Goal: Task Accomplishment & Management: Use online tool/utility

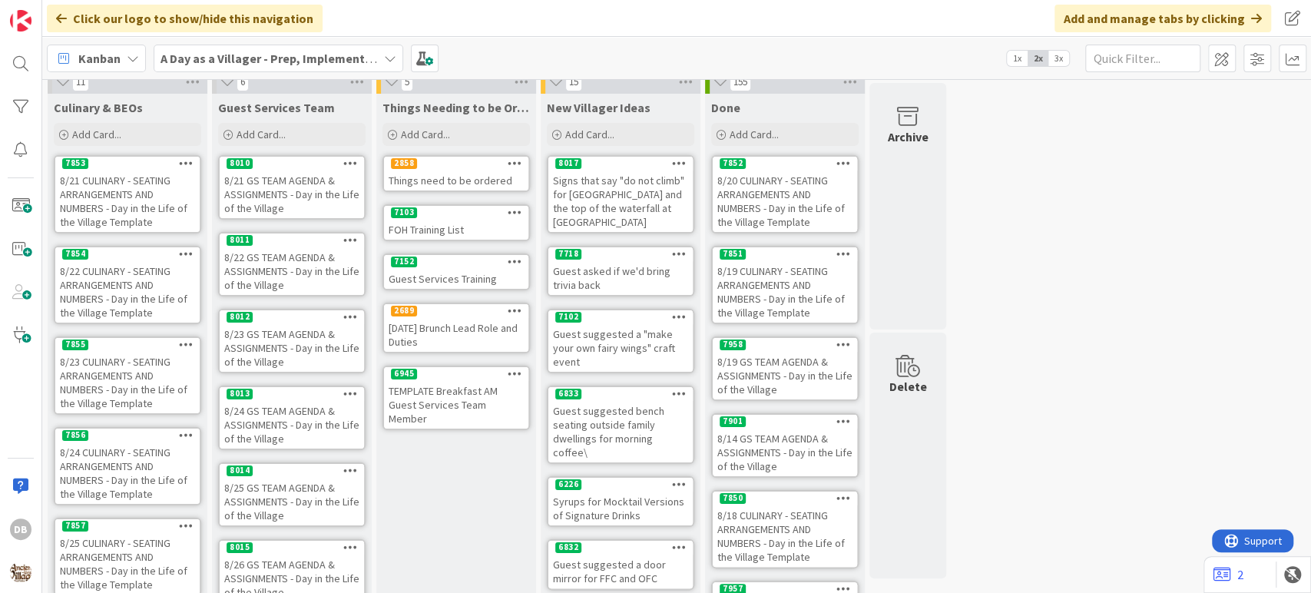
scroll to position [9, 0]
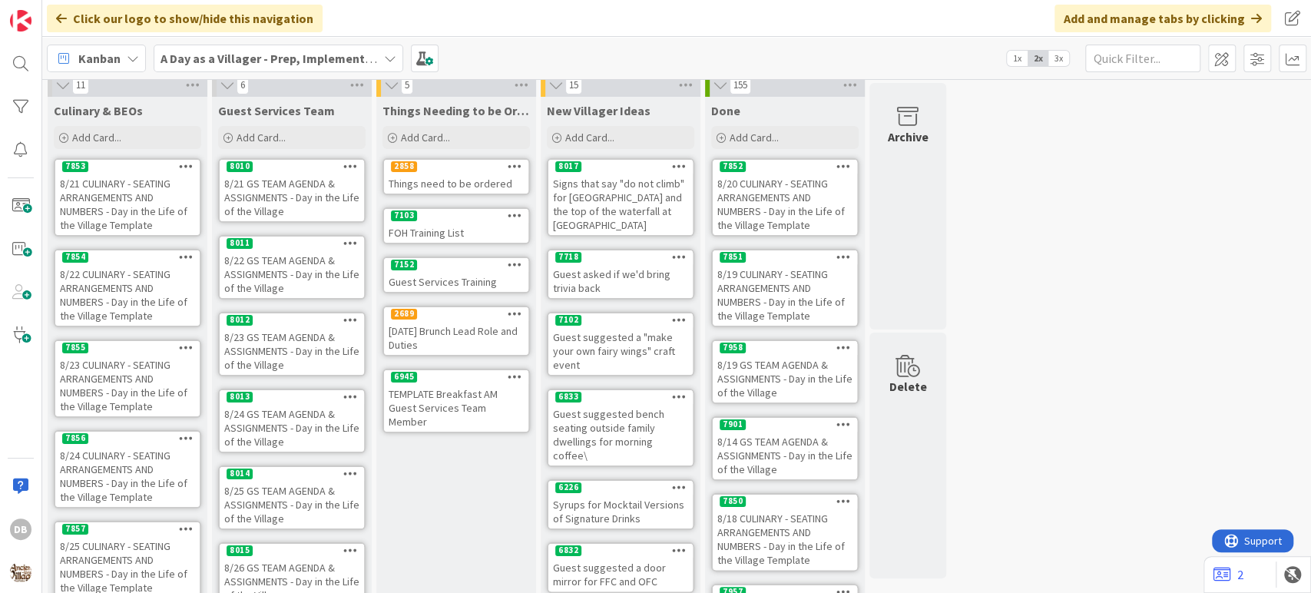
click at [293, 284] on div "8/22 GS TEAM AGENDA & ASSIGNMENTS - Day in the Life of the Village" at bounding box center [292, 274] width 144 height 48
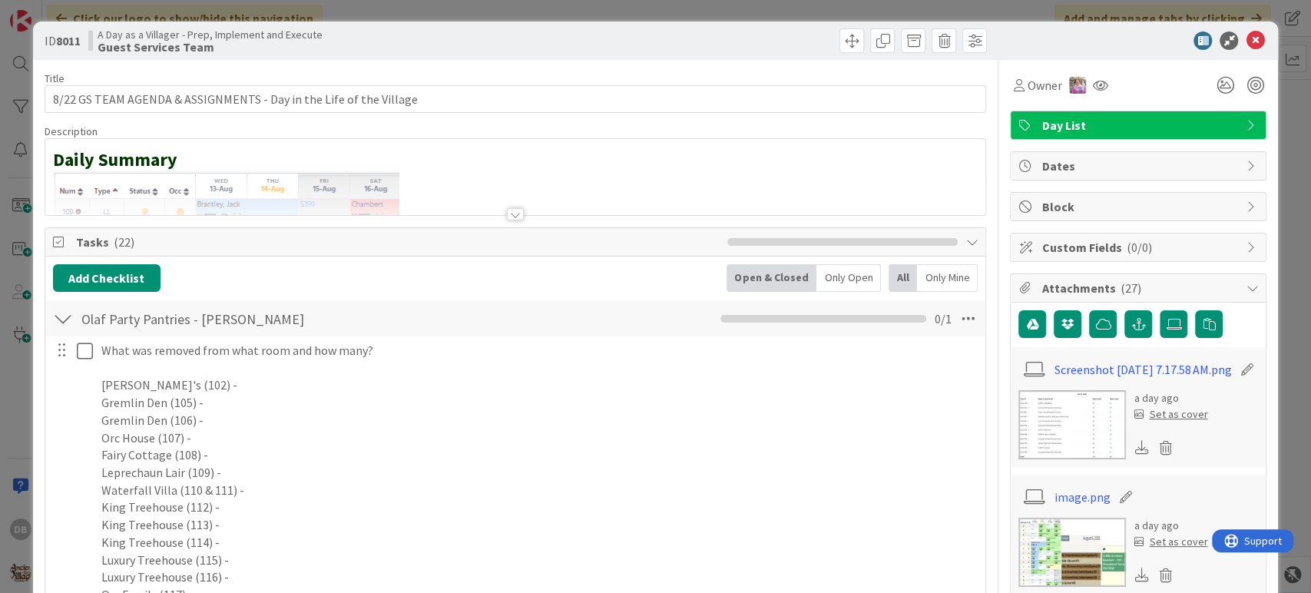
click at [507, 210] on div at bounding box center [515, 214] width 17 height 12
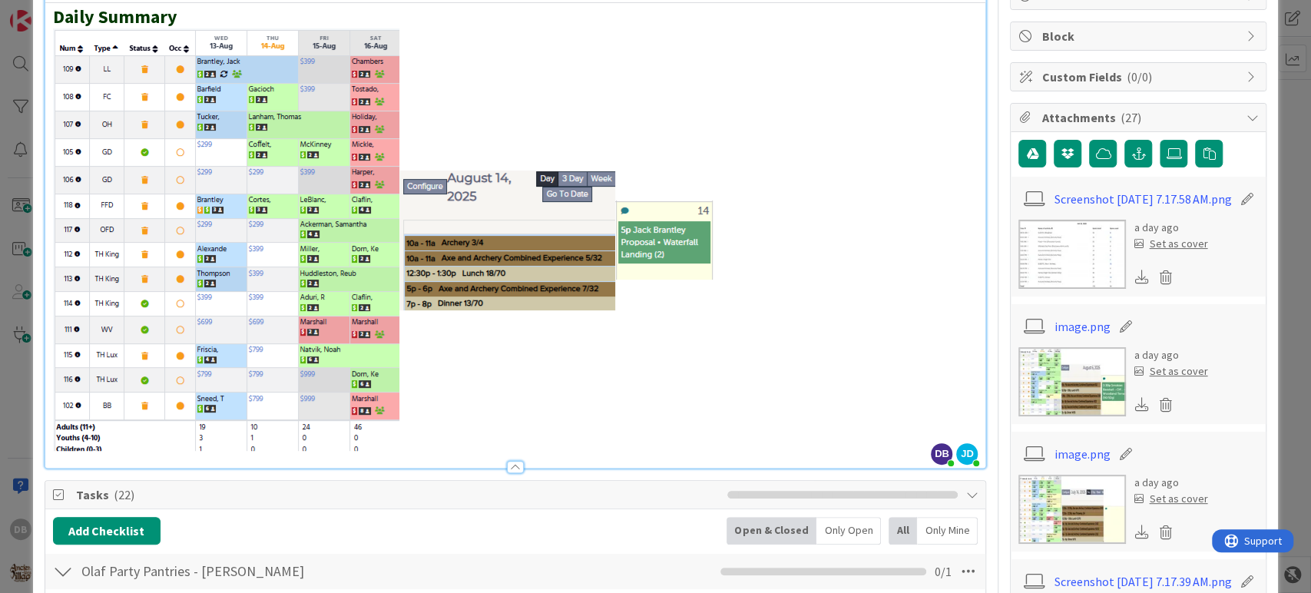
scroll to position [148, 0]
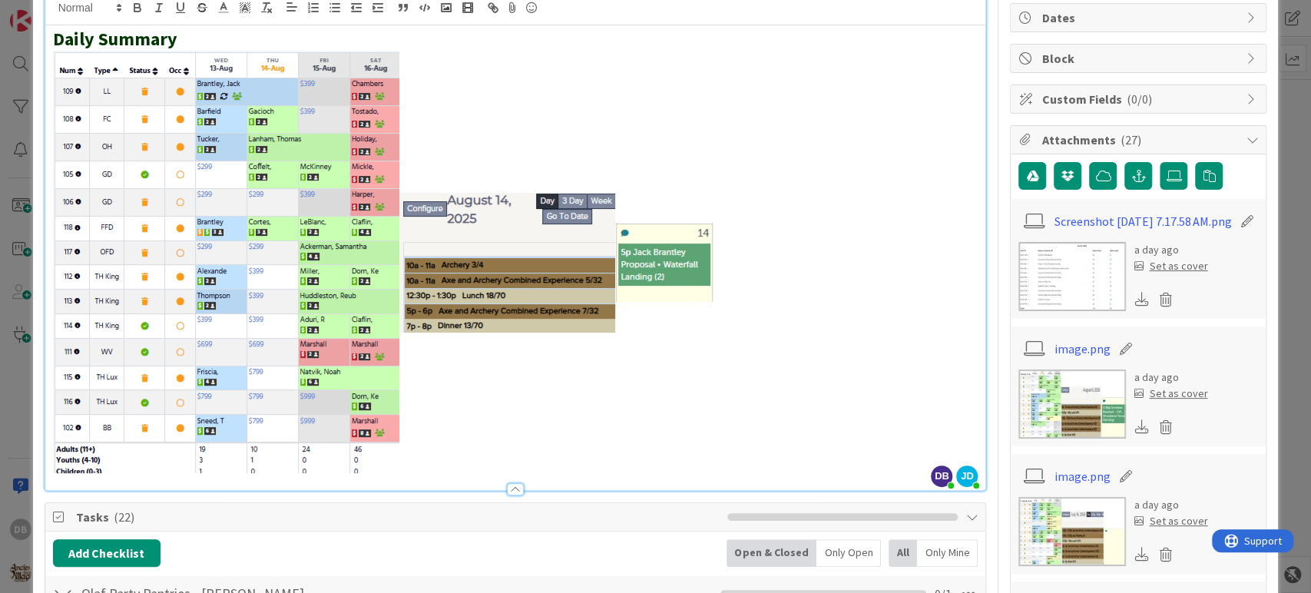
click at [722, 307] on p at bounding box center [515, 263] width 925 height 424
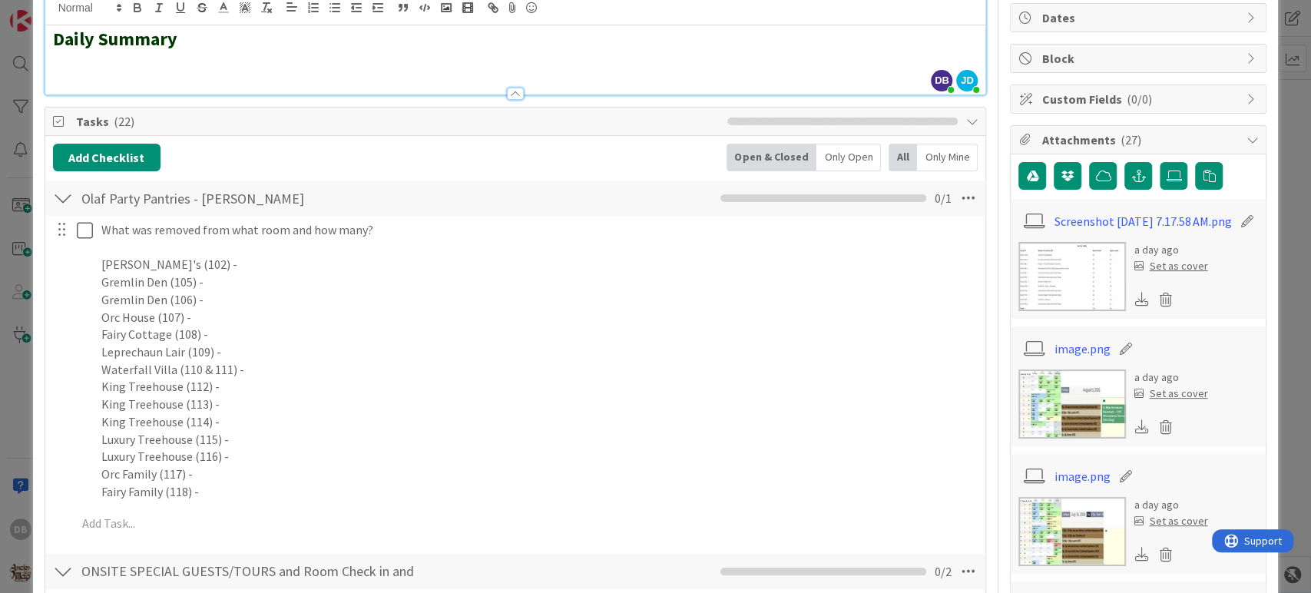
click at [554, 107] on div "Tasks ( 22 )" at bounding box center [515, 121] width 941 height 28
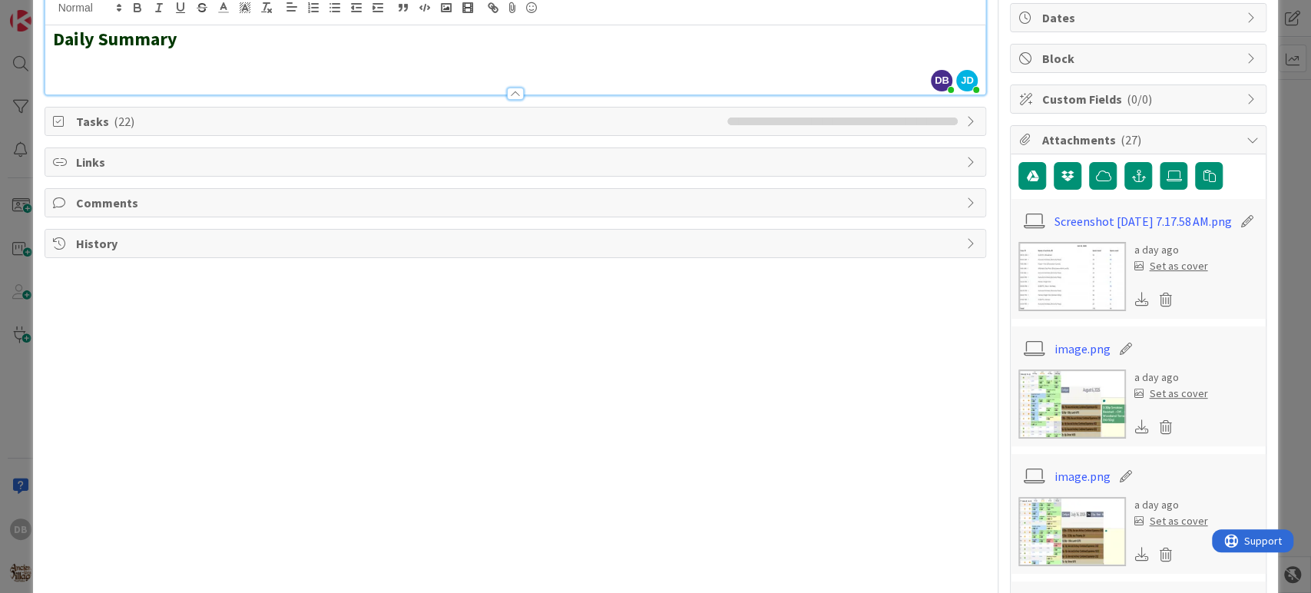
click at [554, 107] on div "Tasks ( 22 )" at bounding box center [515, 121] width 941 height 28
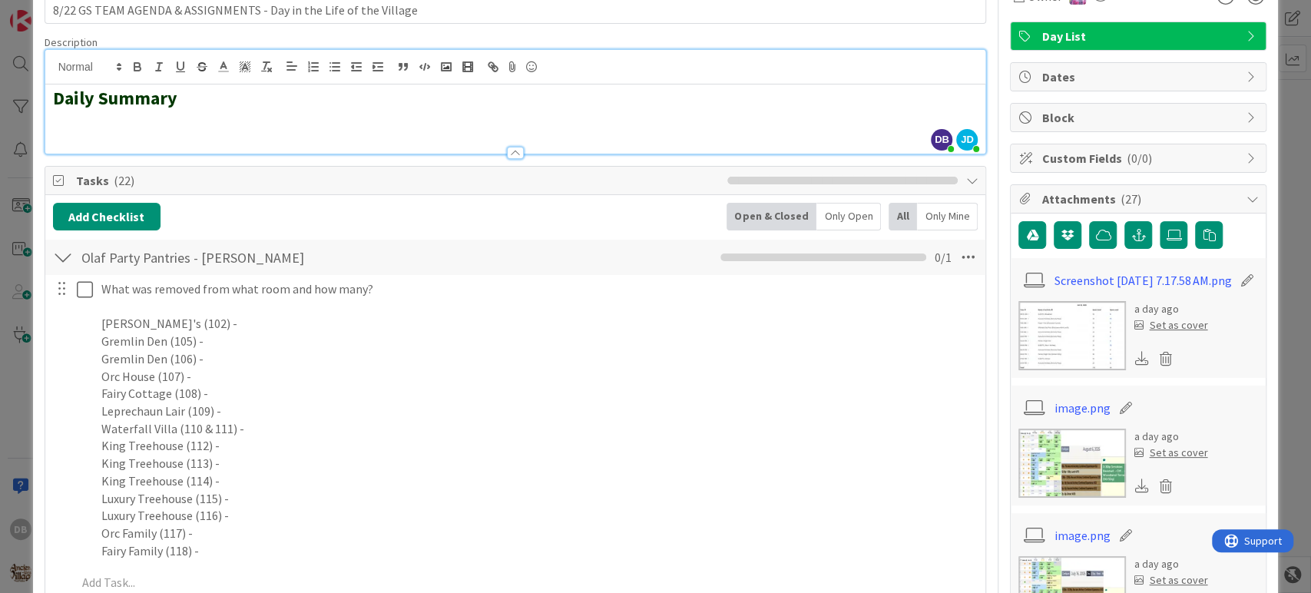
scroll to position [85, 0]
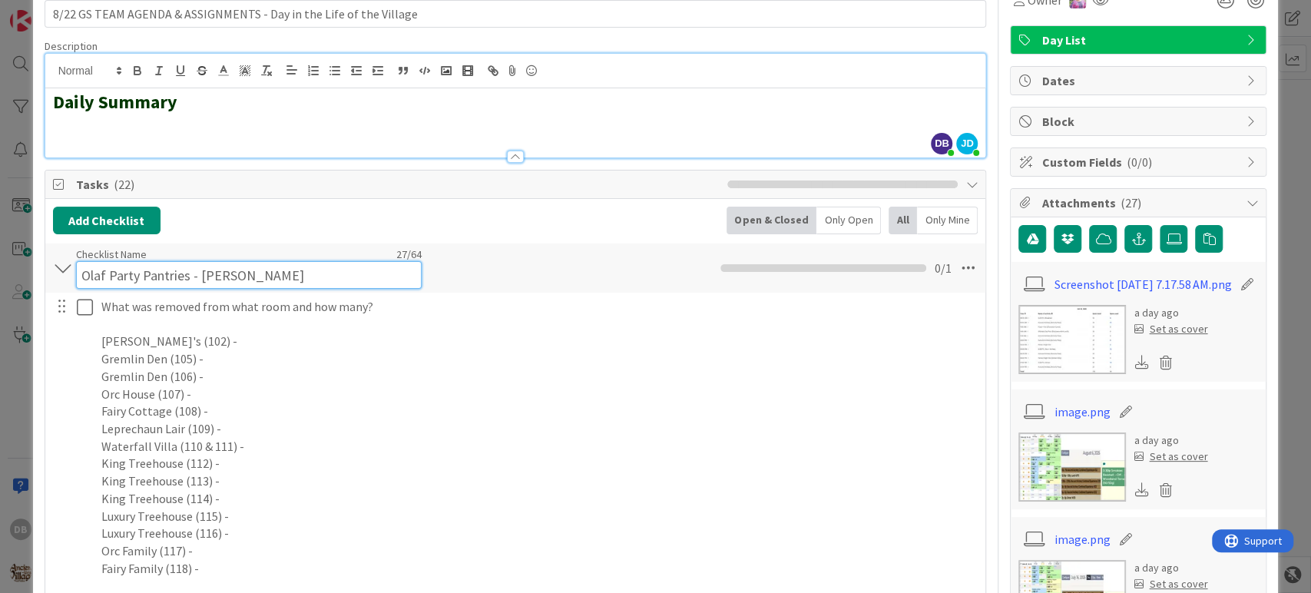
click at [256, 259] on div "Checklist Name 27 / 64 Olaf Party Pantries - Haden" at bounding box center [249, 267] width 346 height 41
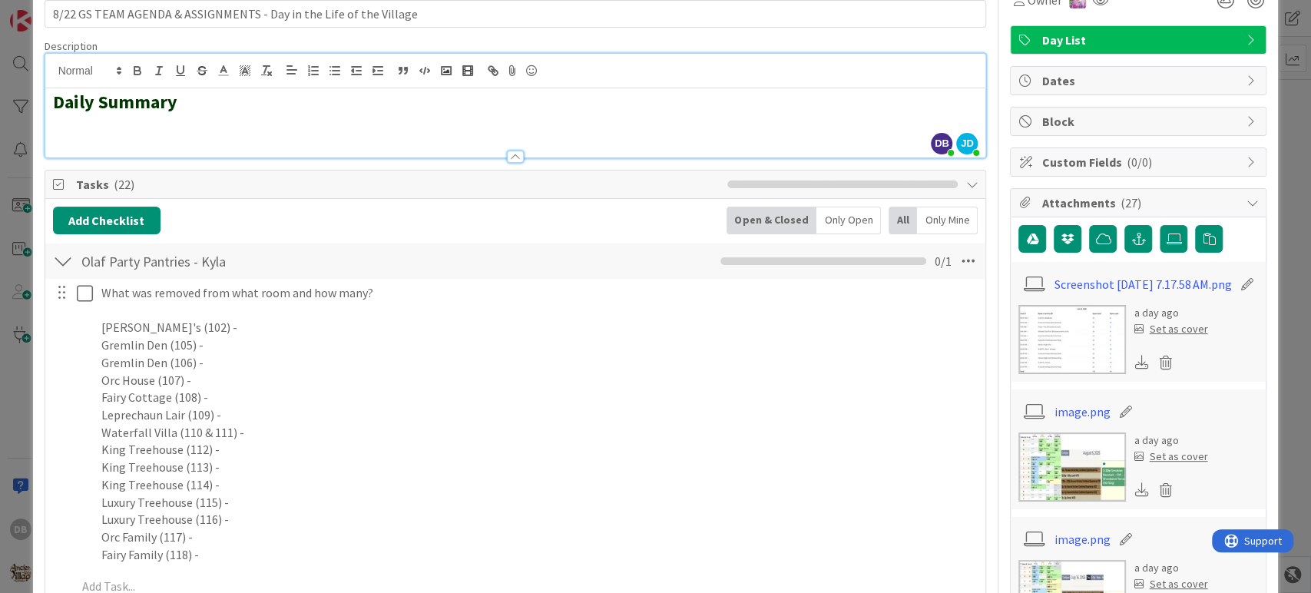
click at [362, 213] on div "Add Checklist Open & Closed Only Open All Only Mine" at bounding box center [515, 221] width 925 height 28
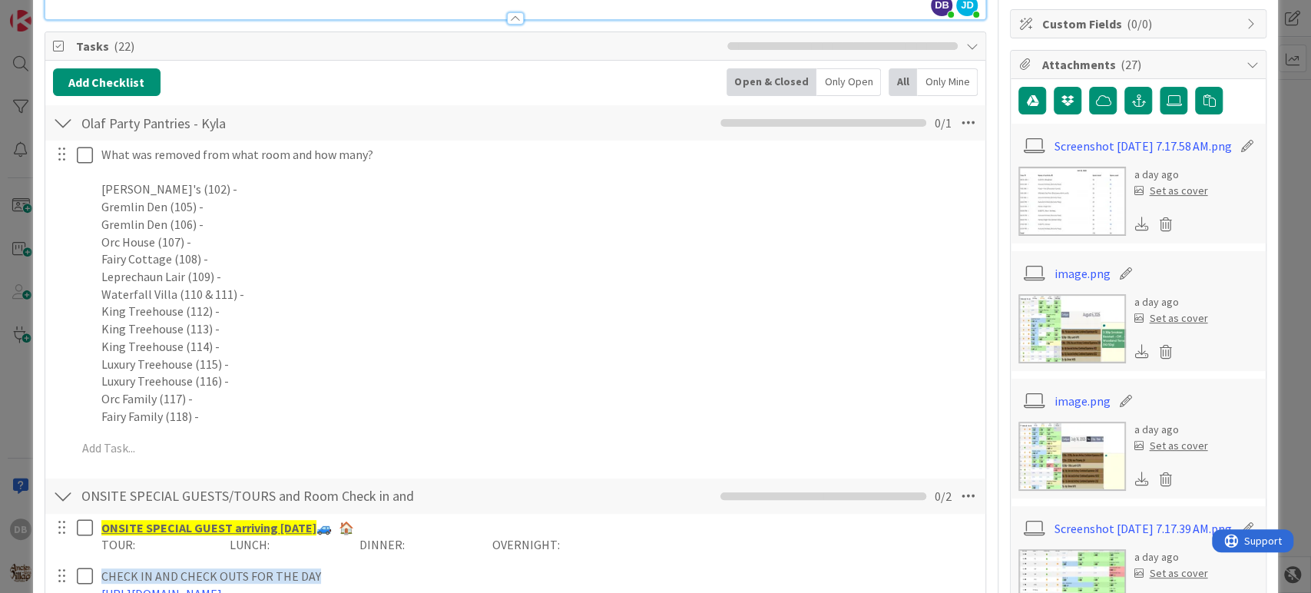
scroll to position [170, 0]
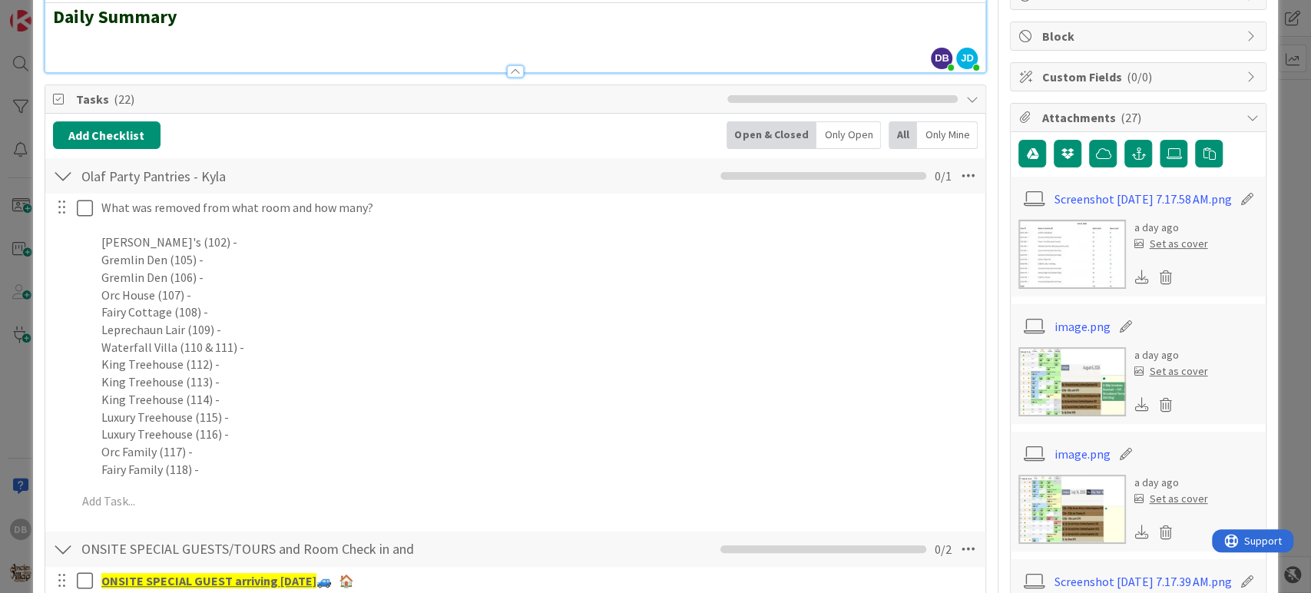
click at [71, 167] on div at bounding box center [63, 176] width 20 height 28
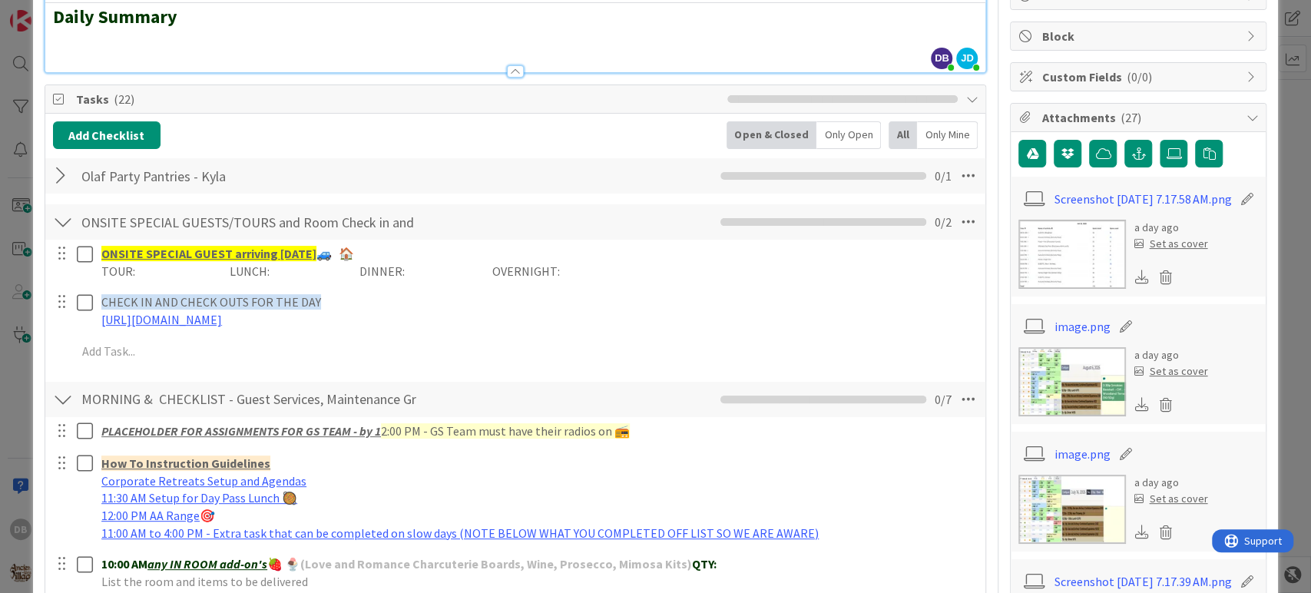
scroll to position [0, 0]
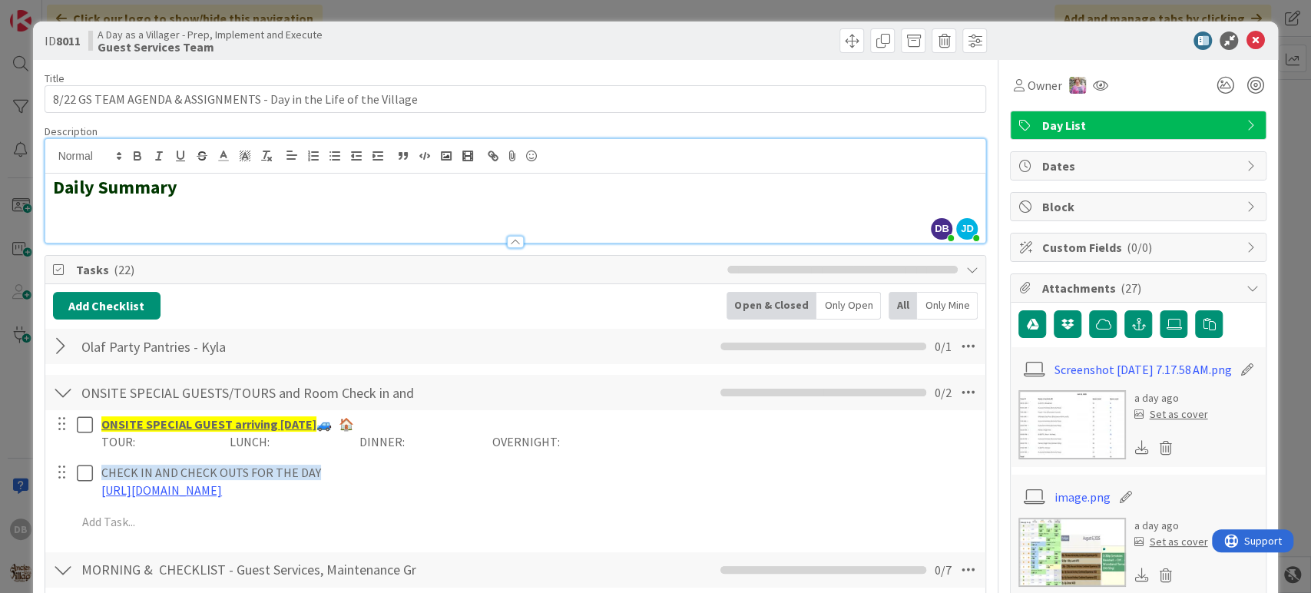
click at [259, 329] on div "Olaf Party Pantries - Kyla Checklist Name 26 / 64 Olaf Party Pantries - Kyla 0 …" at bounding box center [515, 346] width 941 height 35
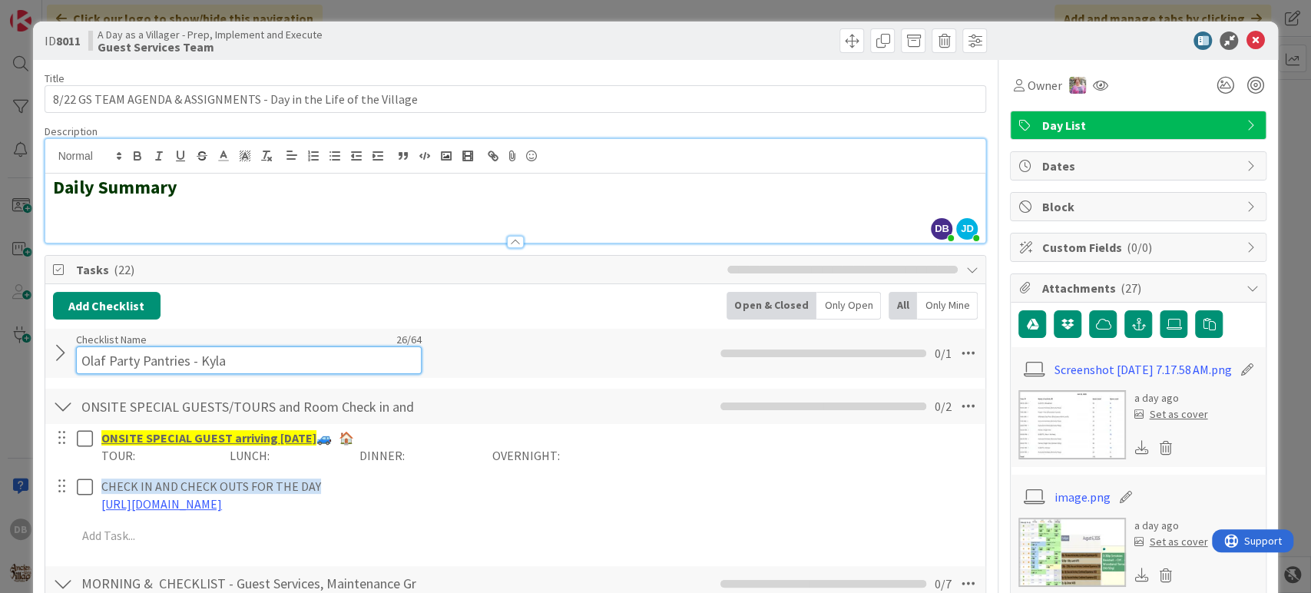
click at [257, 338] on div "Checklist Name 26 / 64 Olaf Party Pantries - Kyla" at bounding box center [249, 352] width 346 height 41
type input "Olaf Party Pantries - Haden"
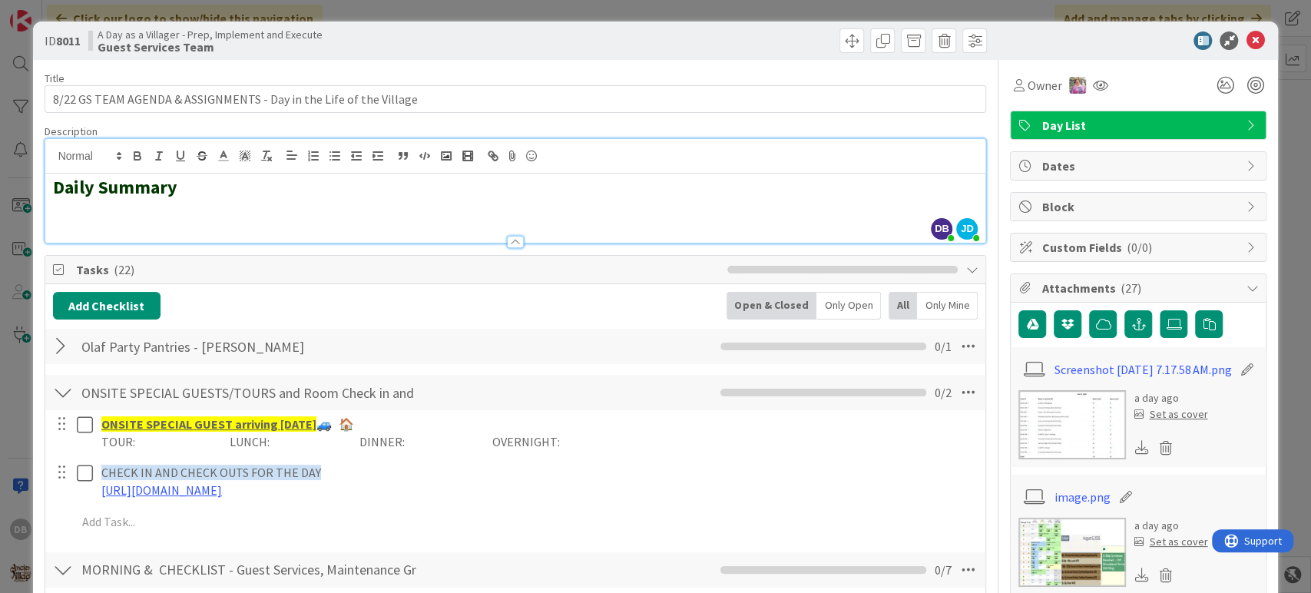
click at [595, 309] on div "Add Checklist Open & Closed Only Open All Only Mine" at bounding box center [515, 306] width 925 height 28
click at [1245, 36] on icon at bounding box center [1254, 40] width 18 height 18
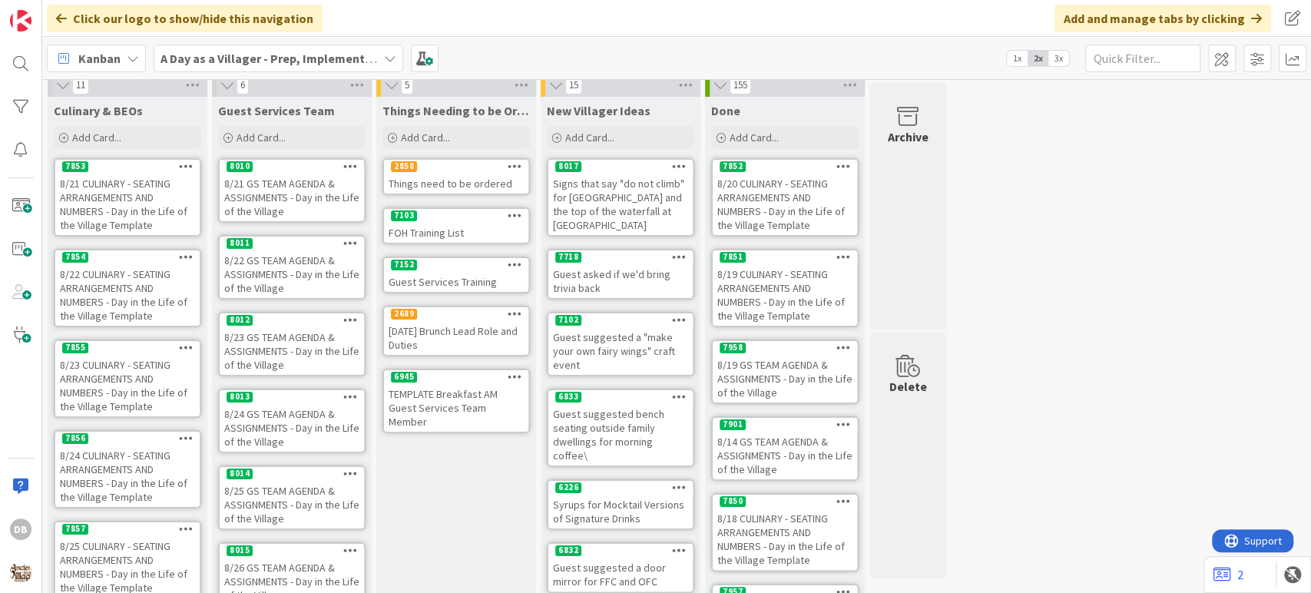
click at [266, 186] on div "8/21 GS TEAM AGENDA & ASSIGNMENTS - Day in the Life of the Village" at bounding box center [292, 198] width 144 height 48
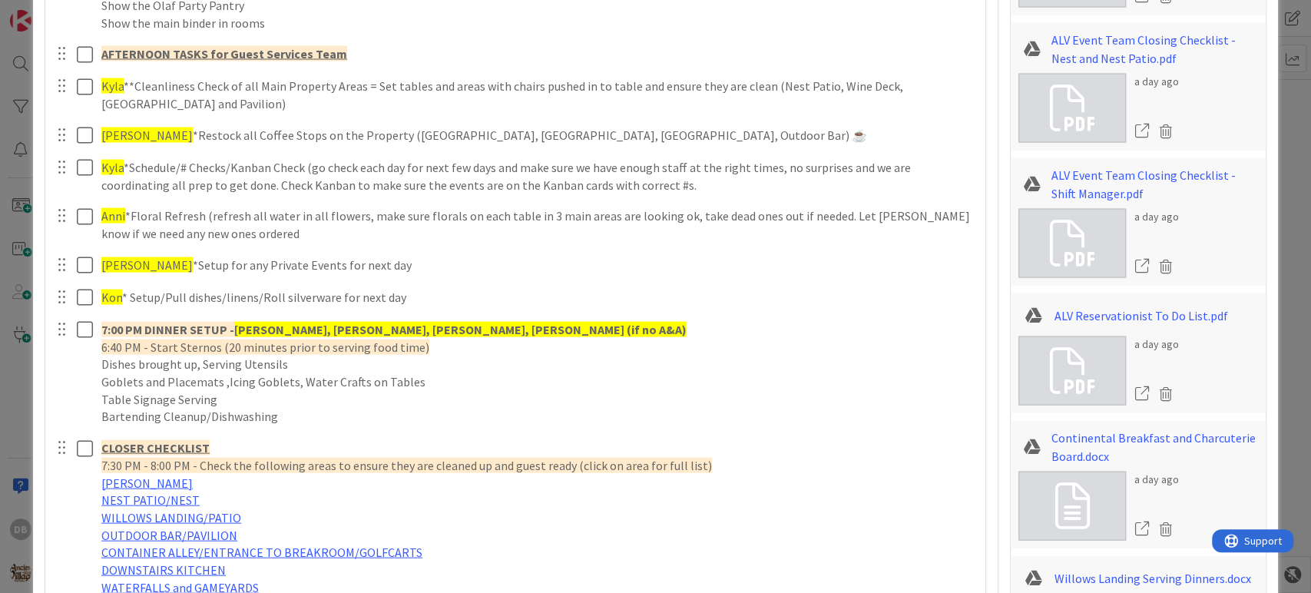
scroll to position [1476, 0]
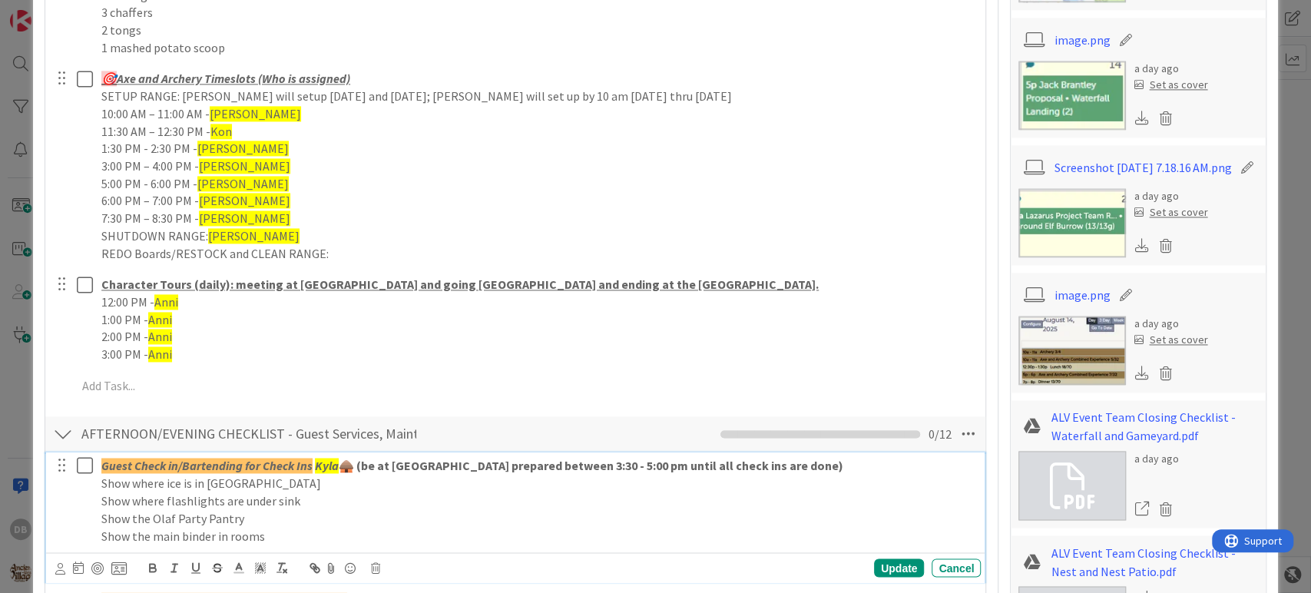
click at [947, 504] on p "Show where flashlights are under sink" at bounding box center [537, 500] width 873 height 18
click at [933, 565] on div "Cancel" at bounding box center [955, 567] width 49 height 18
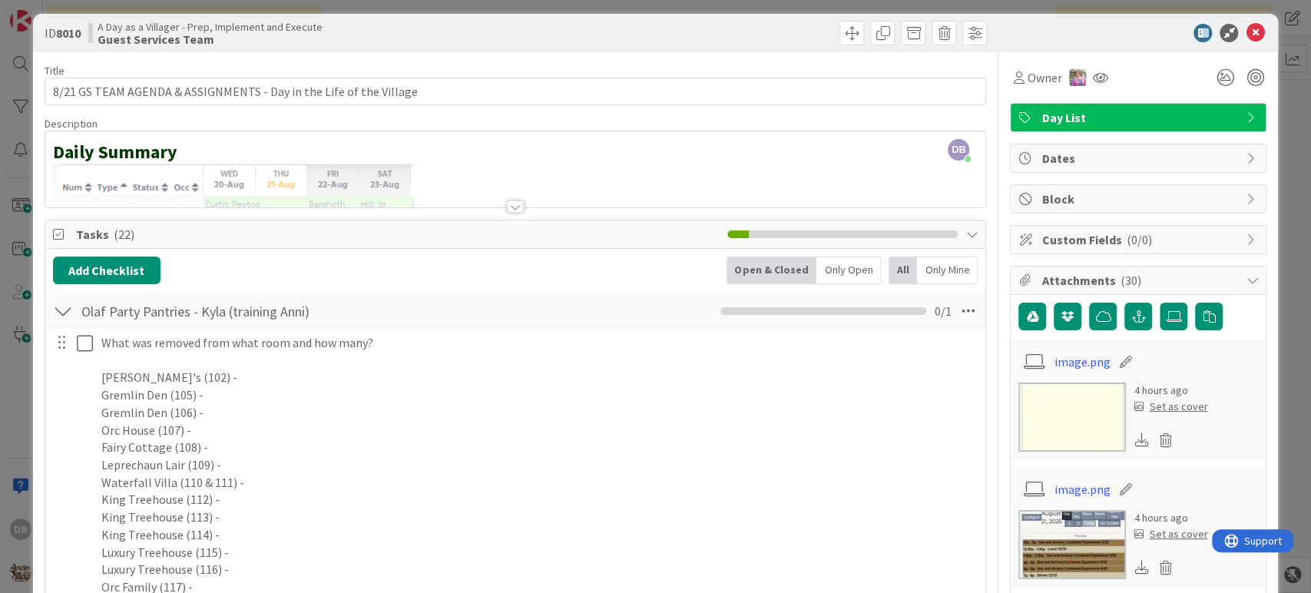
scroll to position [0, 0]
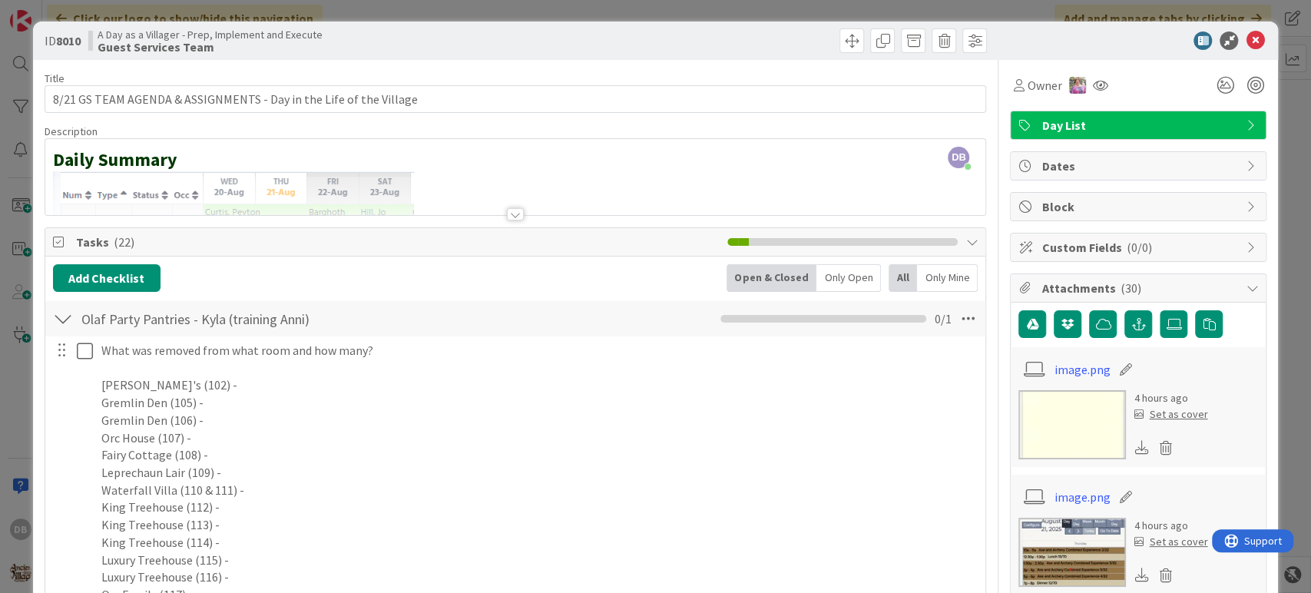
click at [507, 210] on div at bounding box center [515, 214] width 17 height 12
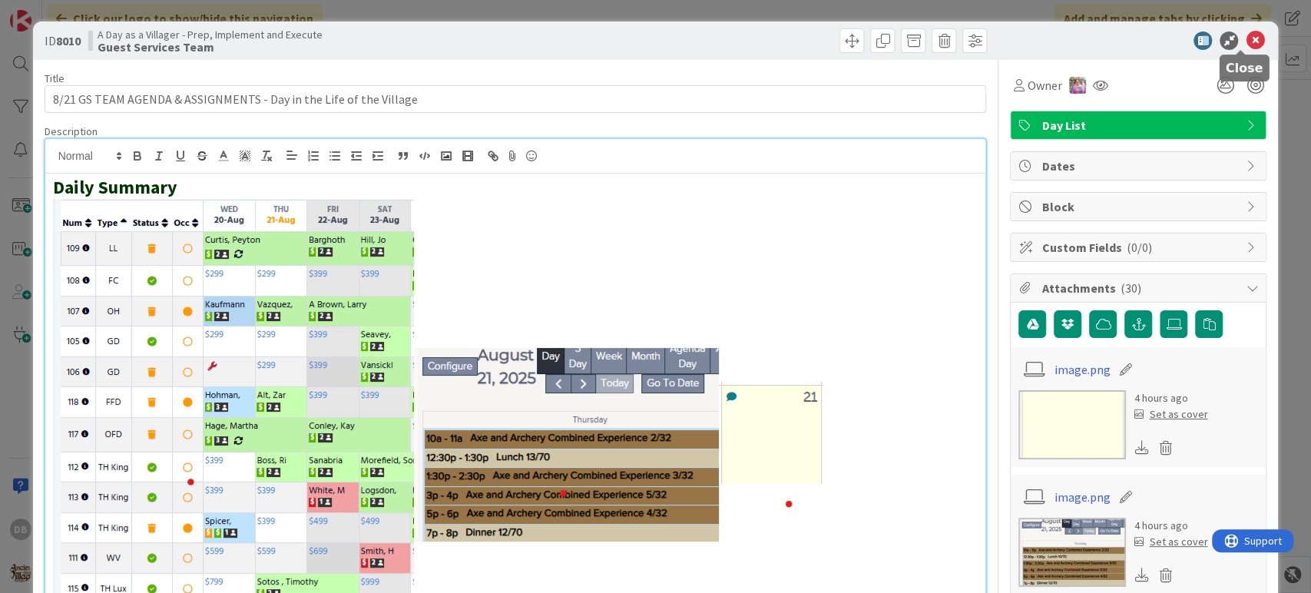
click at [1245, 33] on icon at bounding box center [1254, 40] width 18 height 18
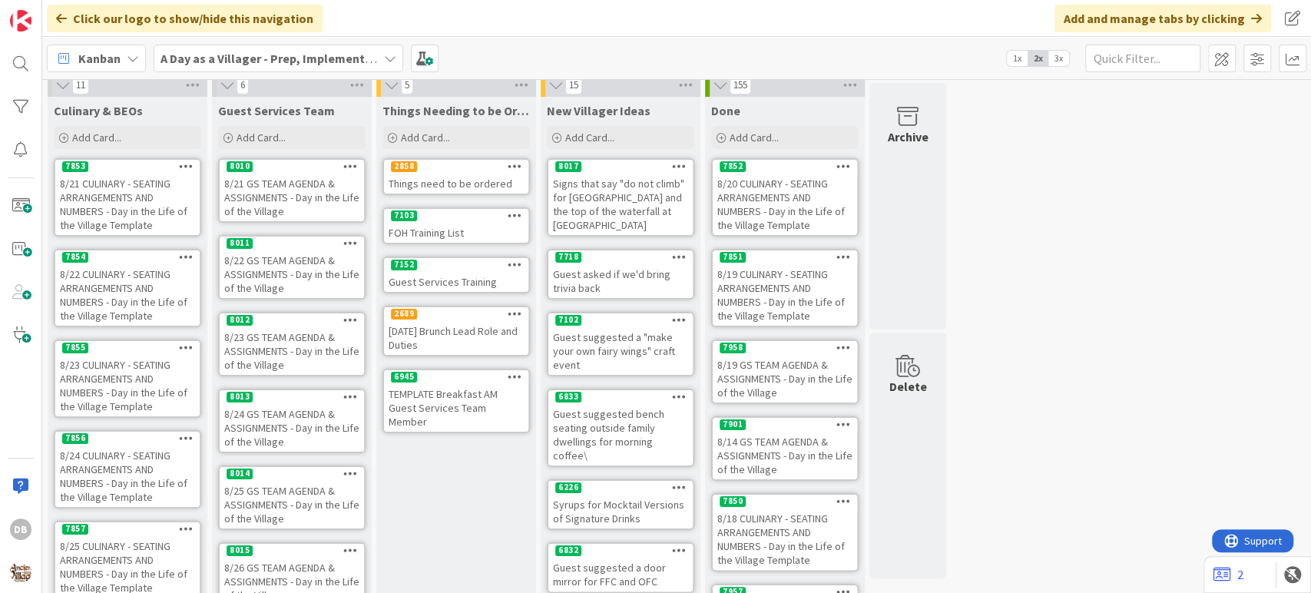
click at [627, 207] on div "Signs that say "do not climb" for Boulder Hideaway and the top of the waterfall…" at bounding box center [620, 204] width 144 height 61
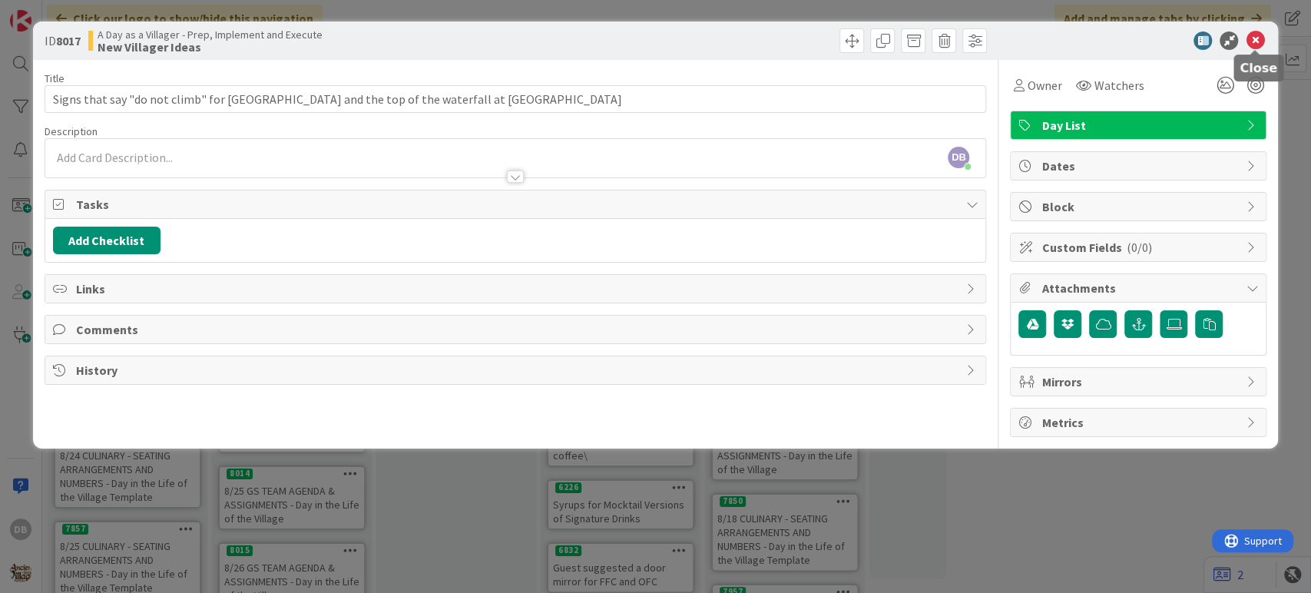
click at [1251, 41] on icon at bounding box center [1254, 40] width 18 height 18
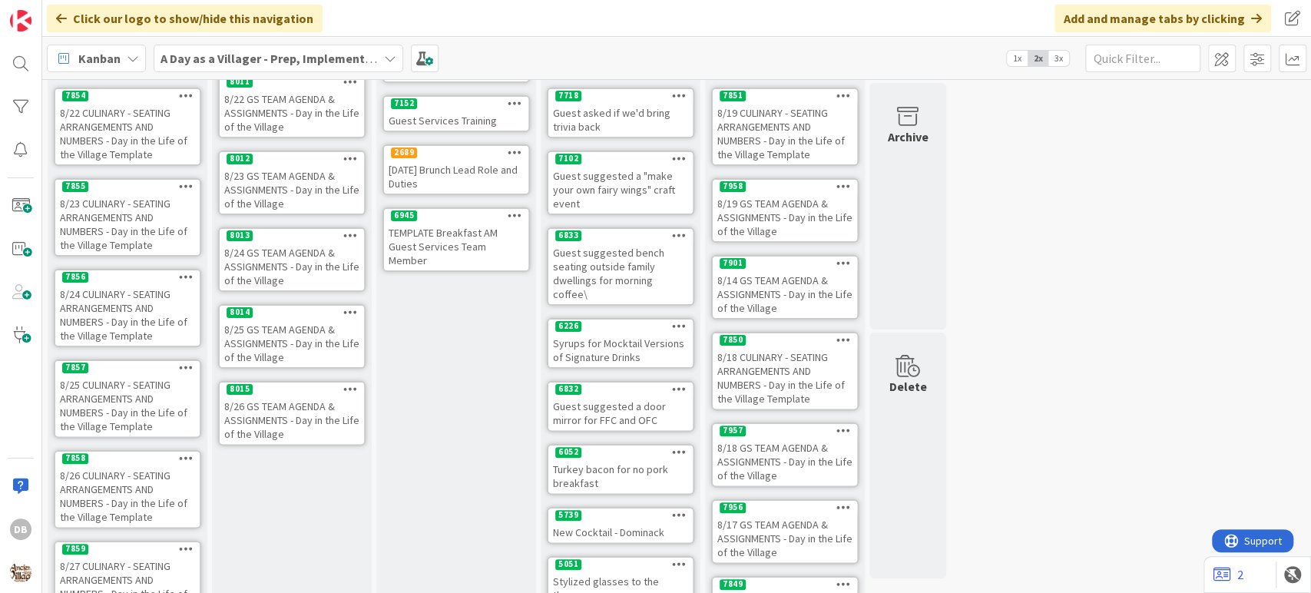
scroll to position [350, 0]
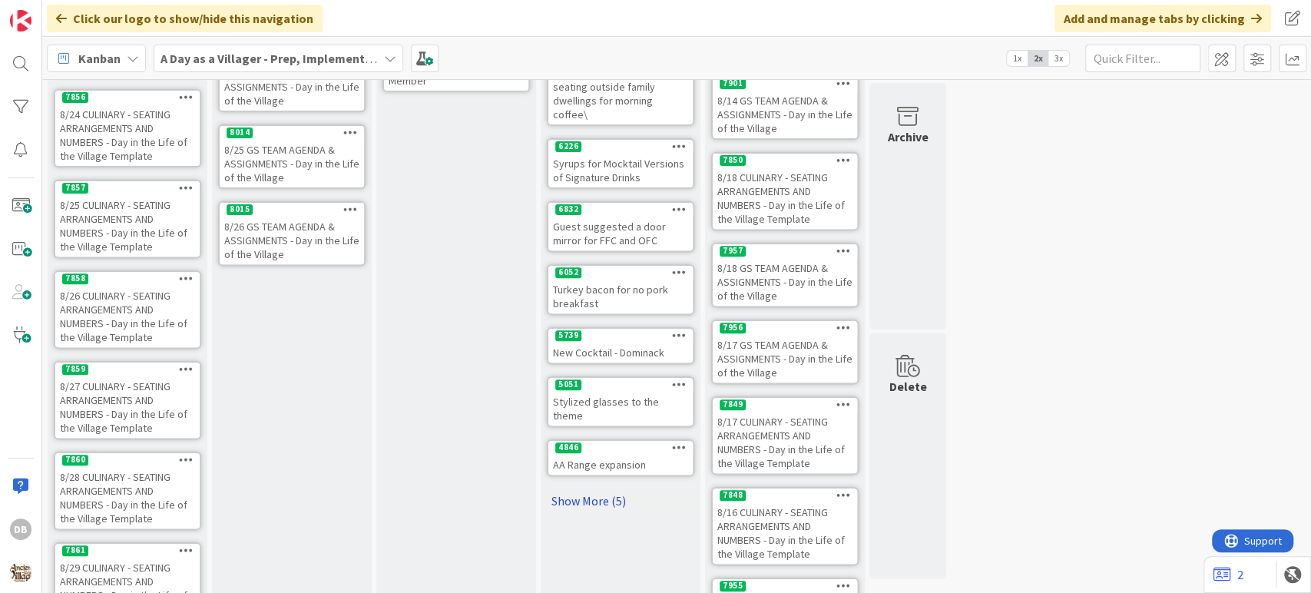
click at [600, 488] on link "Show More (5)" at bounding box center [620, 500] width 147 height 25
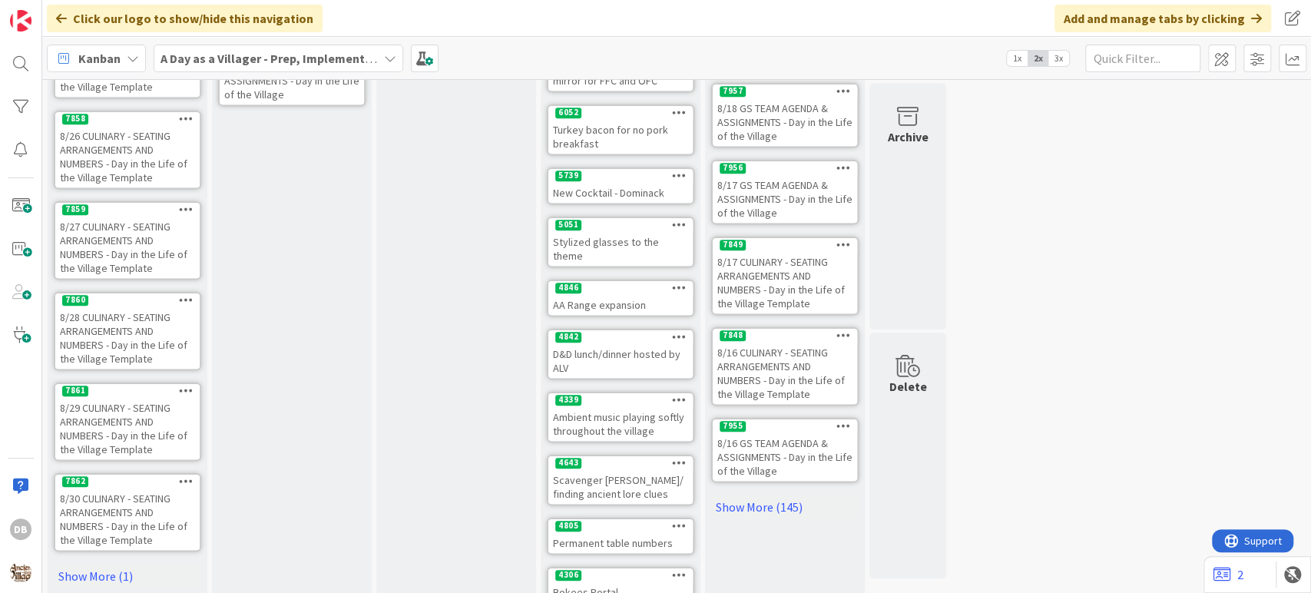
scroll to position [530, 0]
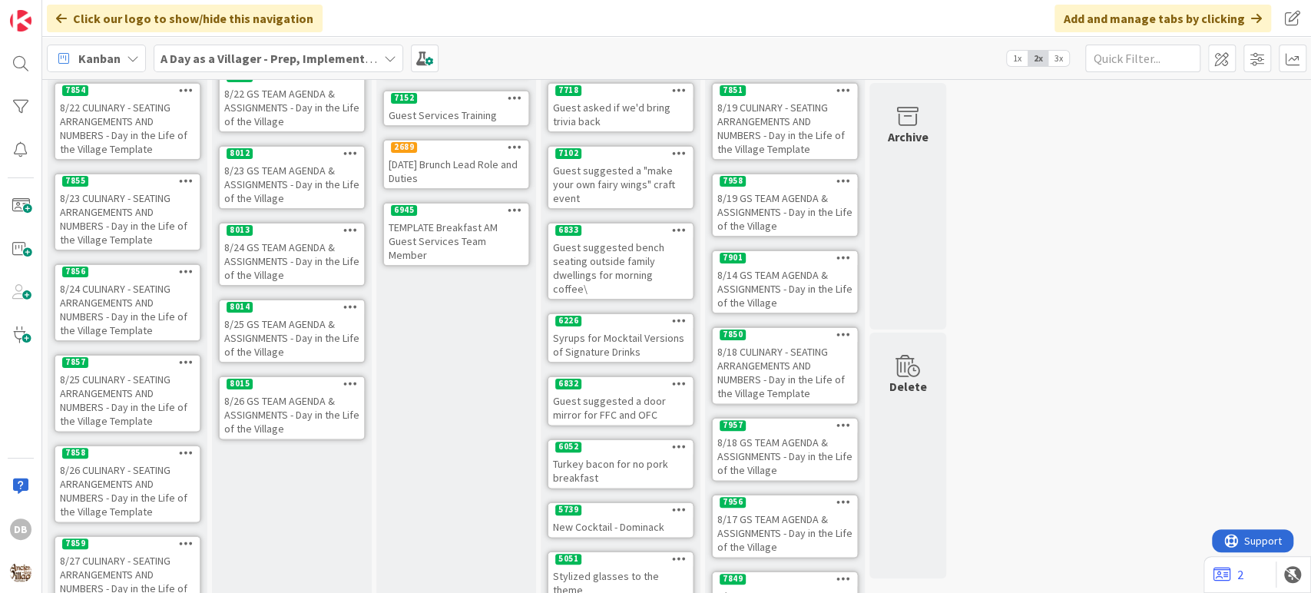
scroll to position [0, 0]
